Goal: Information Seeking & Learning: Check status

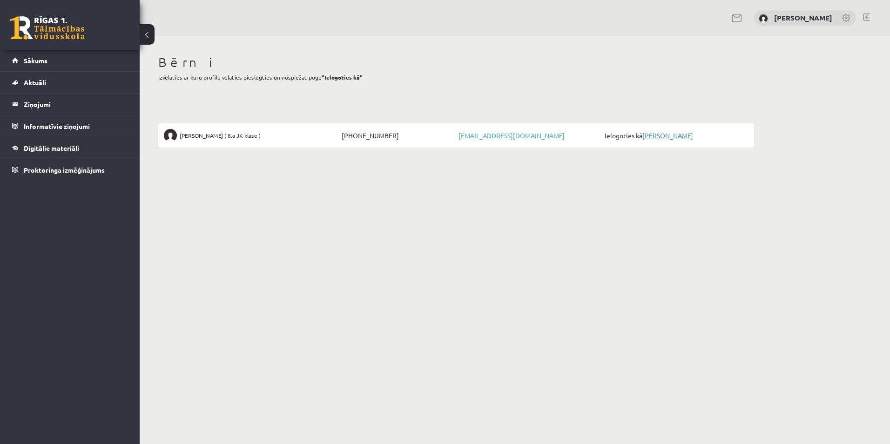
click at [664, 135] on link "[PERSON_NAME]" at bounding box center [668, 135] width 51 height 8
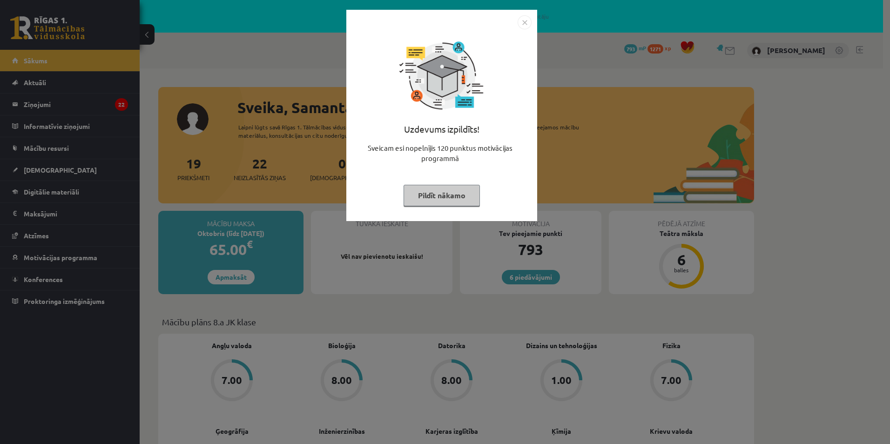
click at [525, 20] on img "Close" at bounding box center [525, 22] width 14 height 14
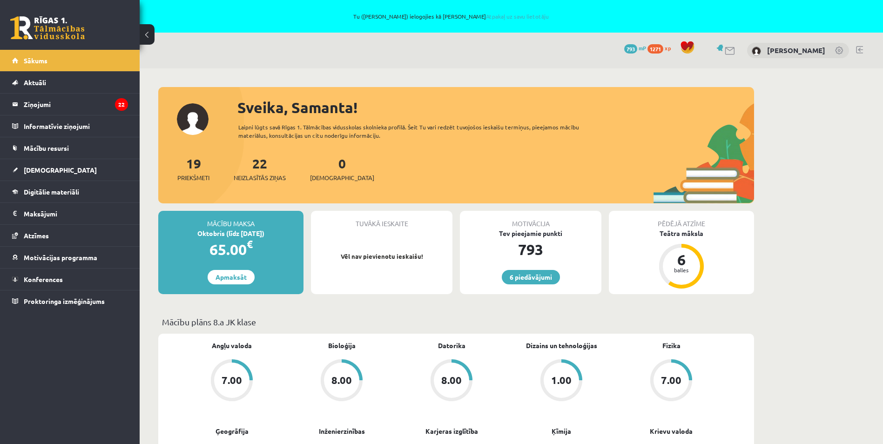
click at [717, 48] on link at bounding box center [721, 47] width 9 height 7
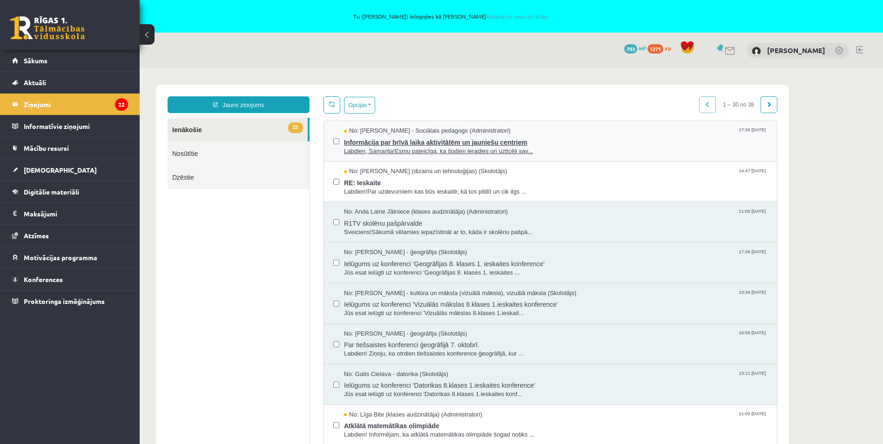
click at [437, 148] on span "Labdien, Samanta!Esmu pateicīga, ka šodien ieradies un uzticēji sav..." at bounding box center [556, 151] width 424 height 9
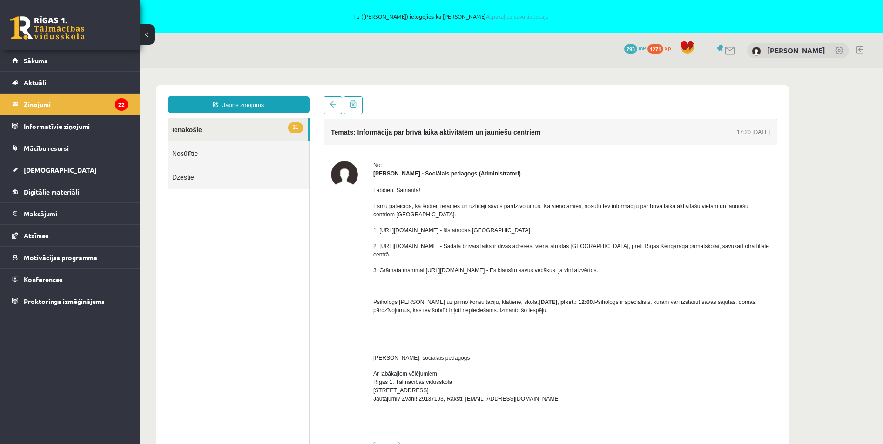
drag, startPoint x: 627, startPoint y: 262, endPoint x: 709, endPoint y: 273, distance: 82.3
click at [709, 273] on div "Labdien, Samanta! Esmu pateicīga, ka šodien ieradies un uzticēji savus pārdzīvo…" at bounding box center [571, 306] width 397 height 257
drag, startPoint x: 709, startPoint y: 273, endPoint x: 691, endPoint y: 262, distance: 21.6
copy div "Es klausītu savus vecākus, ja viņi aizvērtos."
click at [60, 102] on legend "Ziņojumi 22" at bounding box center [76, 104] width 104 height 21
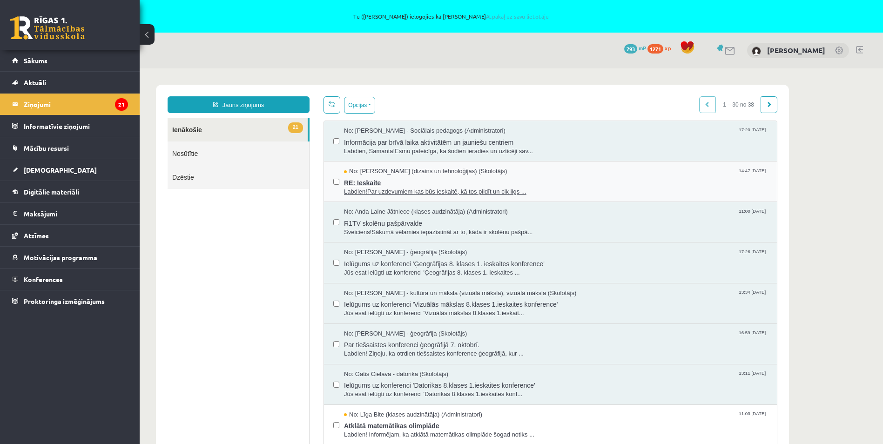
click at [449, 178] on span "RE: Ieskaite" at bounding box center [556, 182] width 424 height 12
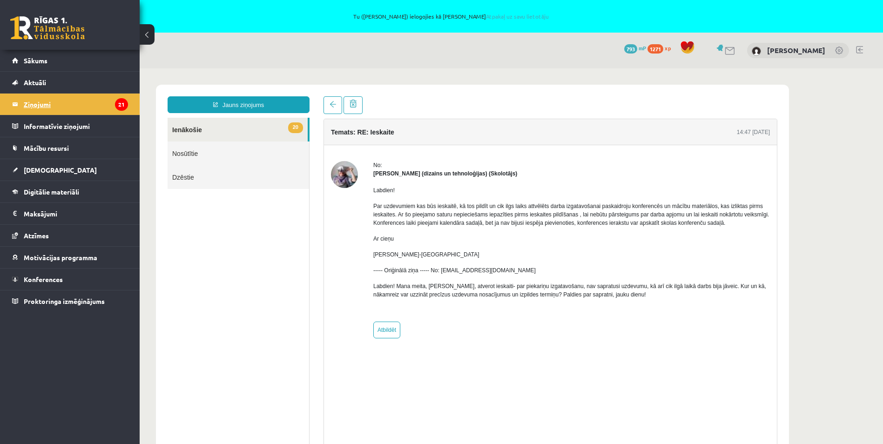
click at [73, 100] on legend "Ziņojumi 21" at bounding box center [76, 104] width 104 height 21
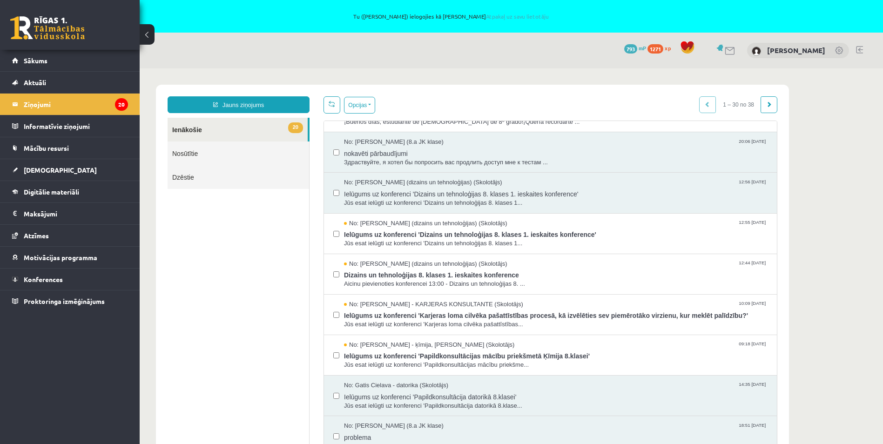
scroll to position [419, 0]
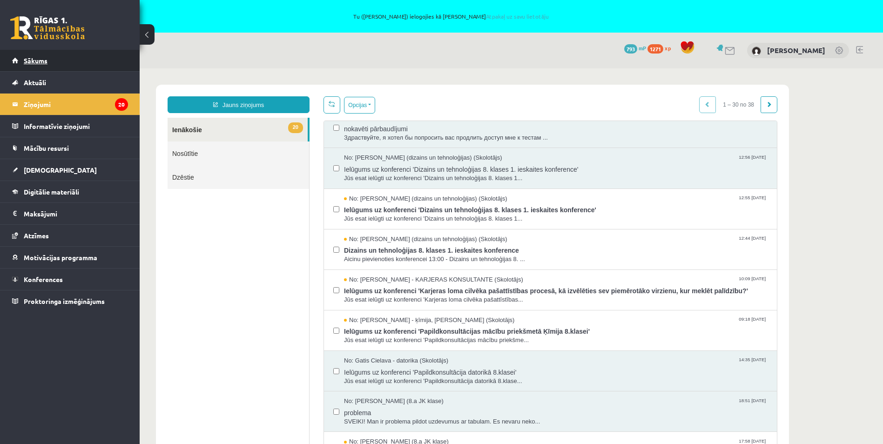
click at [69, 59] on link "Sākums" at bounding box center [70, 60] width 116 height 21
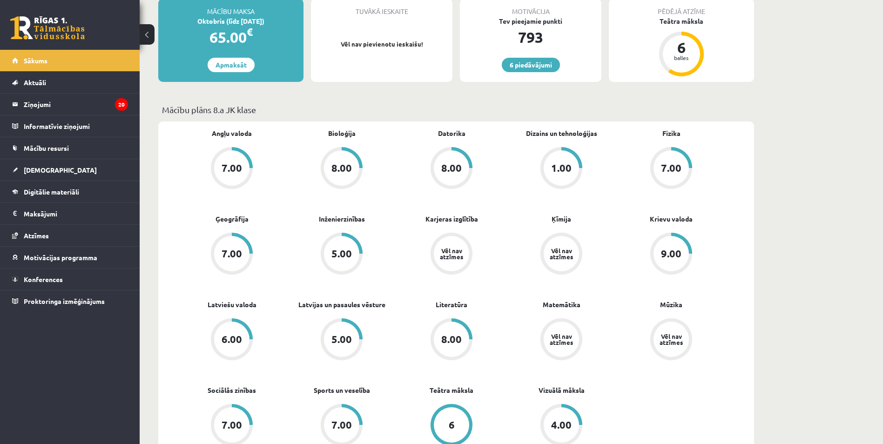
scroll to position [233, 0]
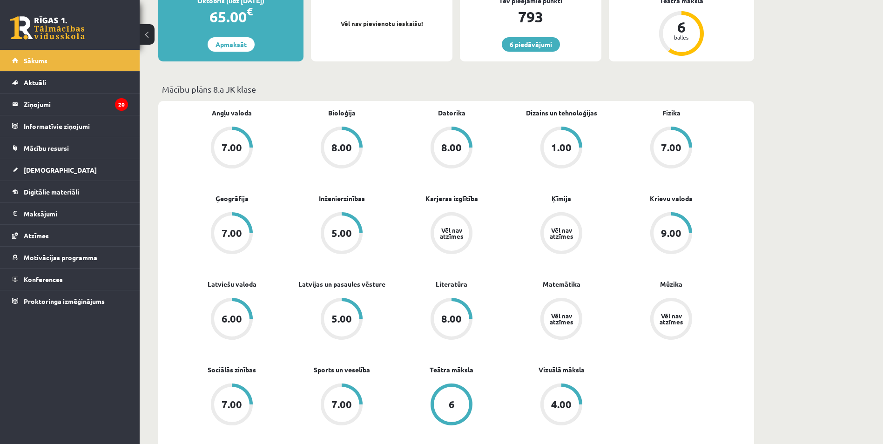
click at [236, 157] on div "7.00" at bounding box center [231, 147] width 35 height 35
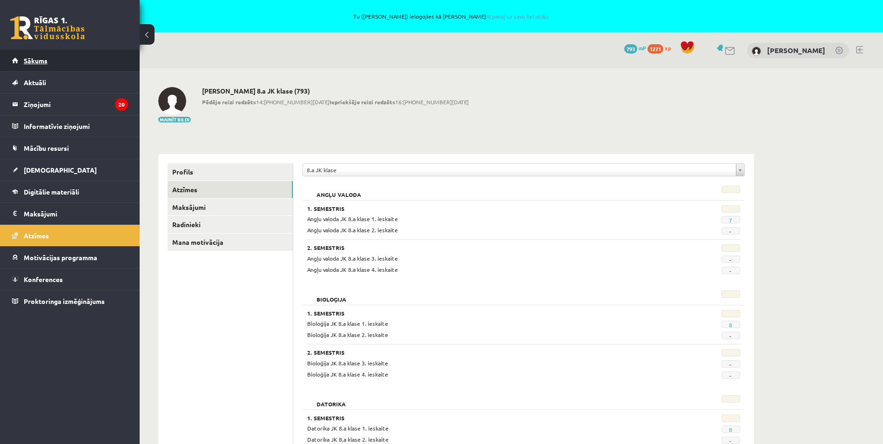
click at [37, 57] on span "Sākums" at bounding box center [36, 60] width 24 height 8
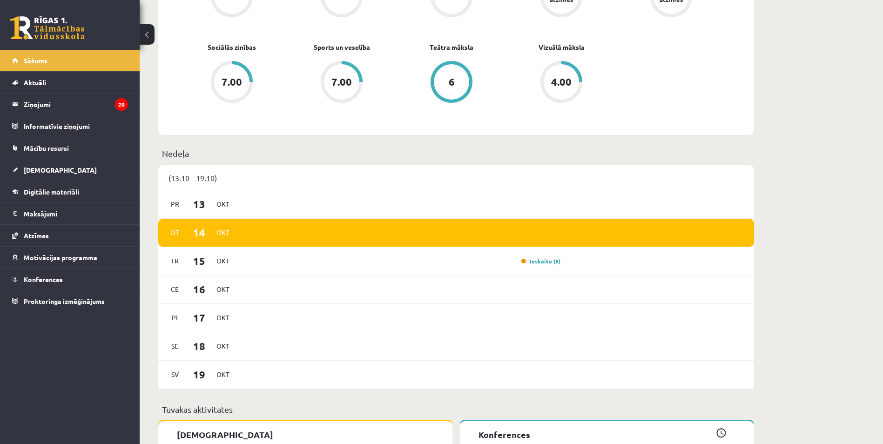
scroll to position [559, 0]
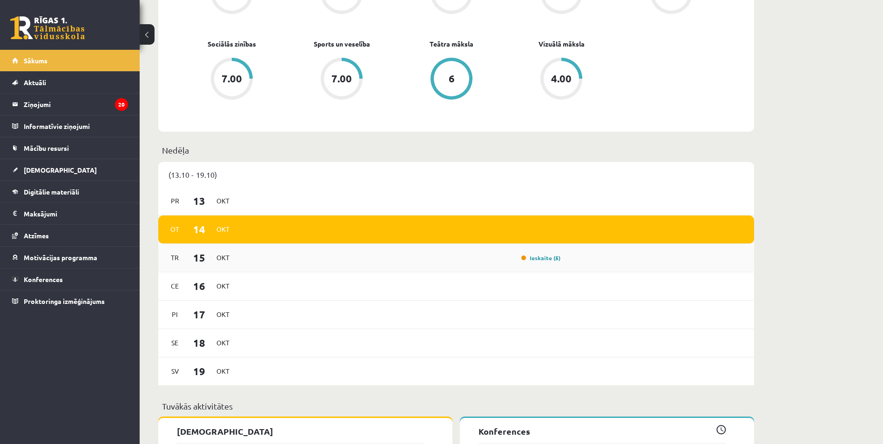
click at [475, 260] on div "Ieskaite (5)" at bounding box center [402, 258] width 324 height 10
click at [550, 261] on link "Ieskaite (5)" at bounding box center [540, 257] width 39 height 7
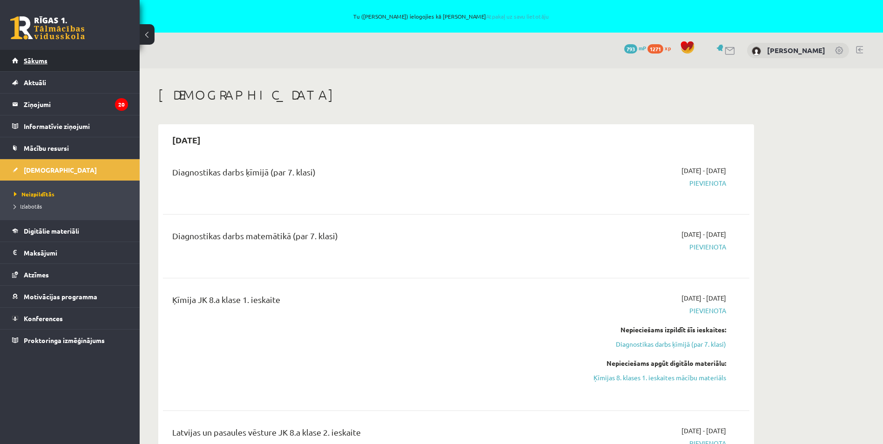
click at [64, 63] on link "Sākums" at bounding box center [70, 60] width 116 height 21
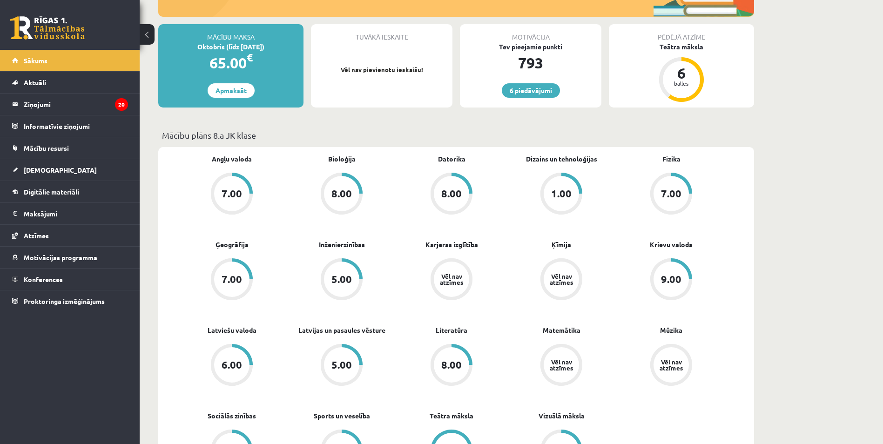
scroll to position [186, 0]
click at [530, 88] on link "6 piedāvājumi" at bounding box center [531, 91] width 58 height 14
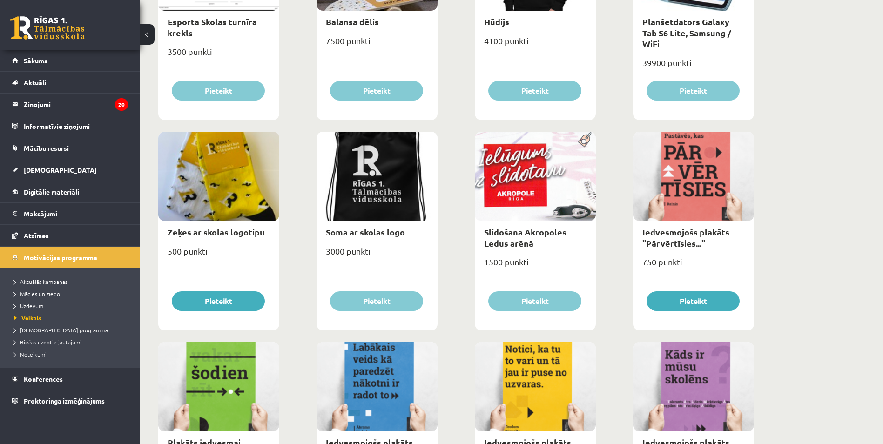
scroll to position [652, 0]
